Goal: Navigation & Orientation: Go to known website

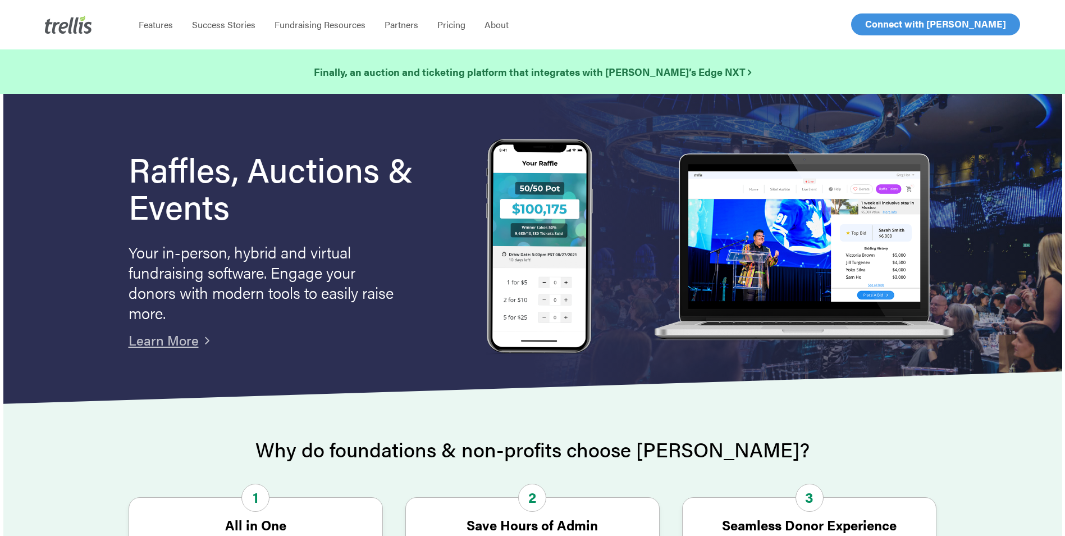
click at [870, 29] on span "Log In" at bounding box center [878, 23] width 27 height 13
